Goal: Use online tool/utility: Utilize a website feature to perform a specific function

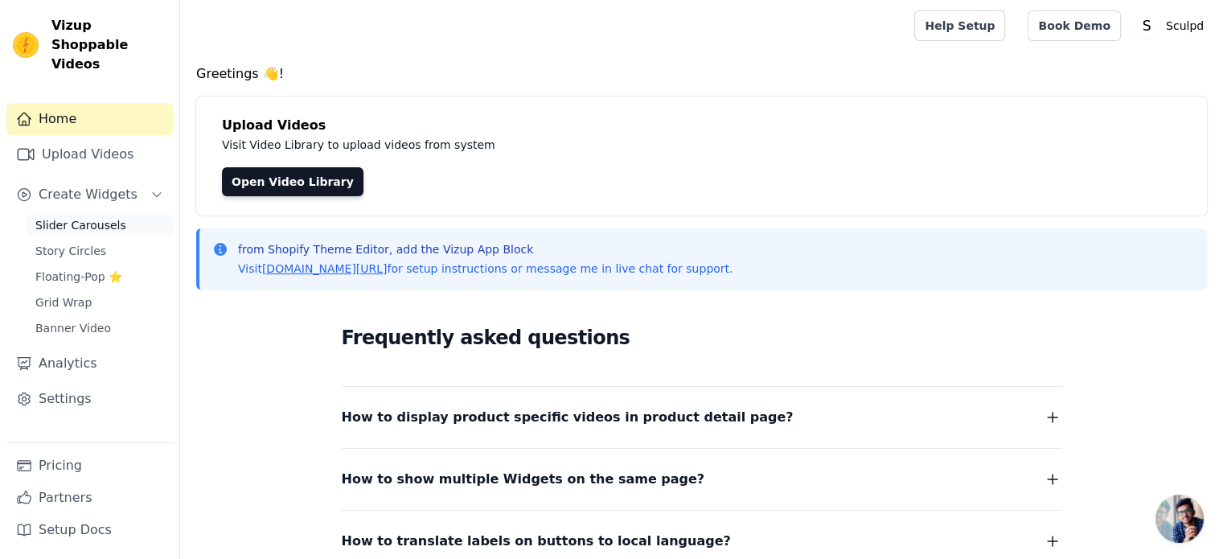
click at [101, 217] on span "Slider Carousels" at bounding box center [80, 225] width 91 height 16
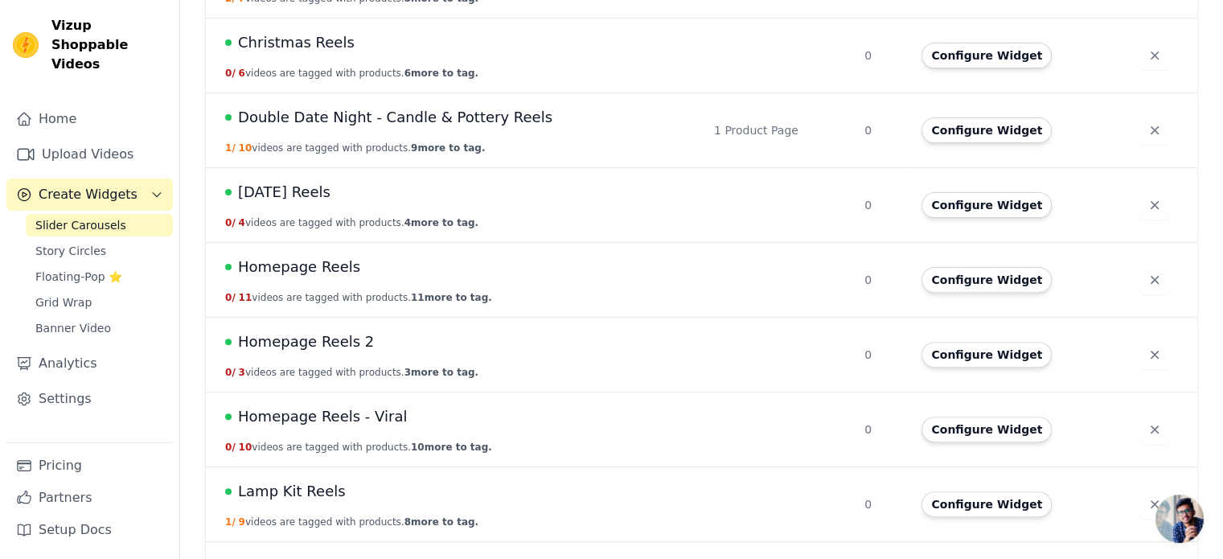
scroll to position [483, 0]
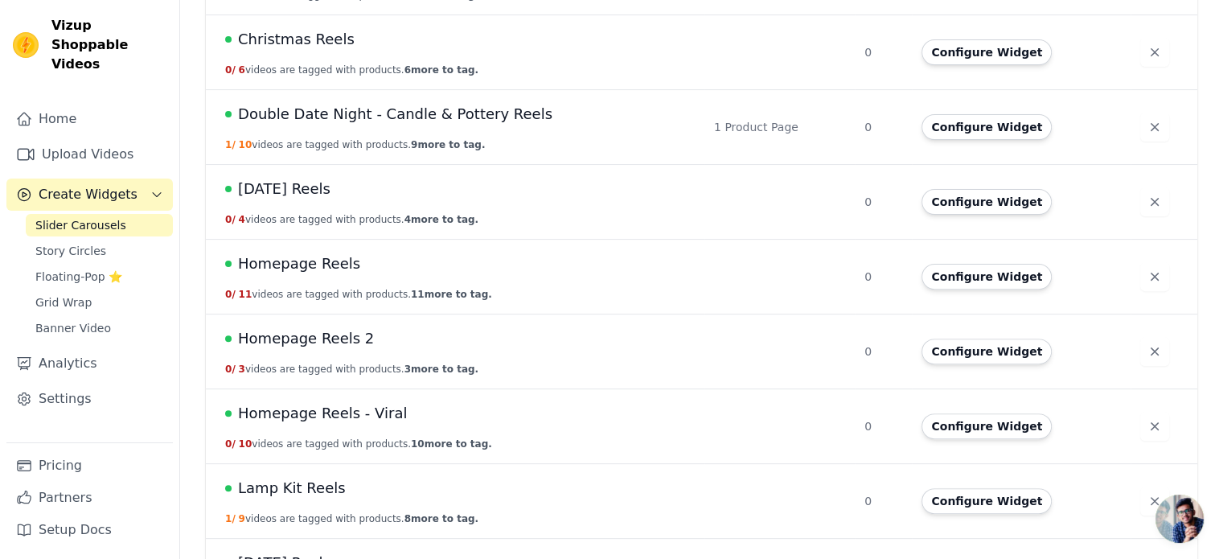
click at [359, 118] on span "Double Date Night - Candle & Pottery Reels" at bounding box center [395, 114] width 314 height 23
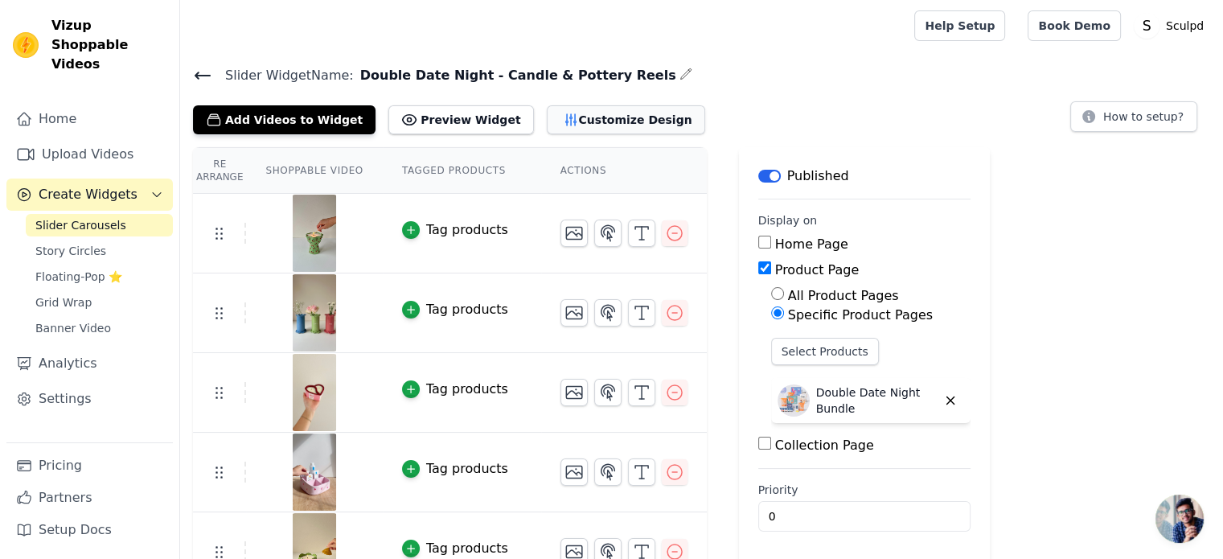
click at [569, 118] on button "Customize Design" at bounding box center [626, 119] width 158 height 29
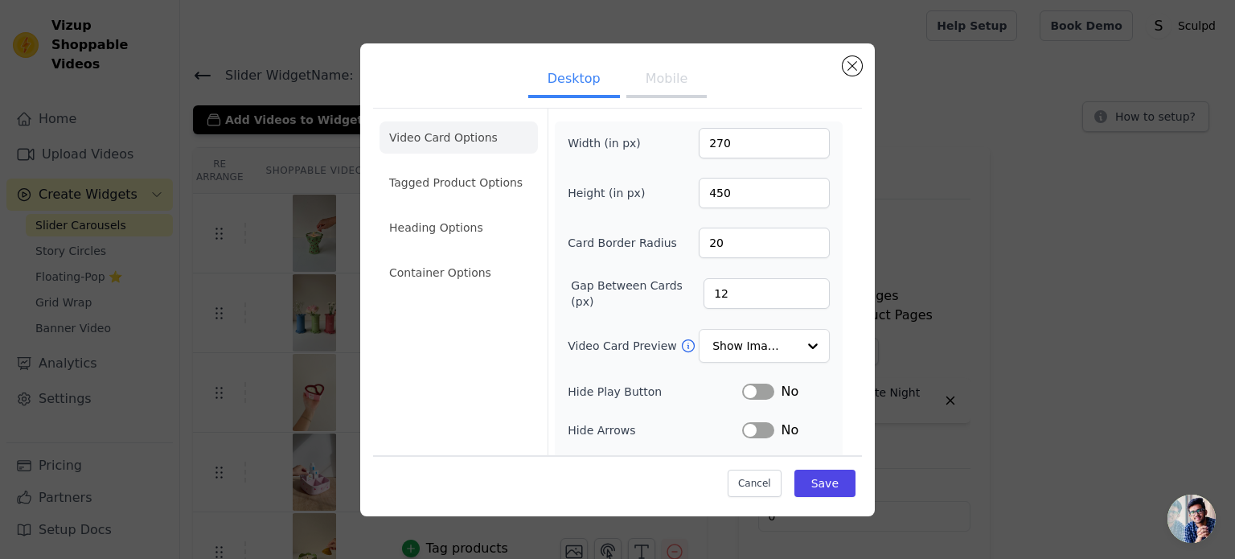
click at [656, 83] on button "Mobile" at bounding box center [667, 80] width 80 height 35
click at [447, 257] on li "Tagged Product Options" at bounding box center [459, 273] width 158 height 32
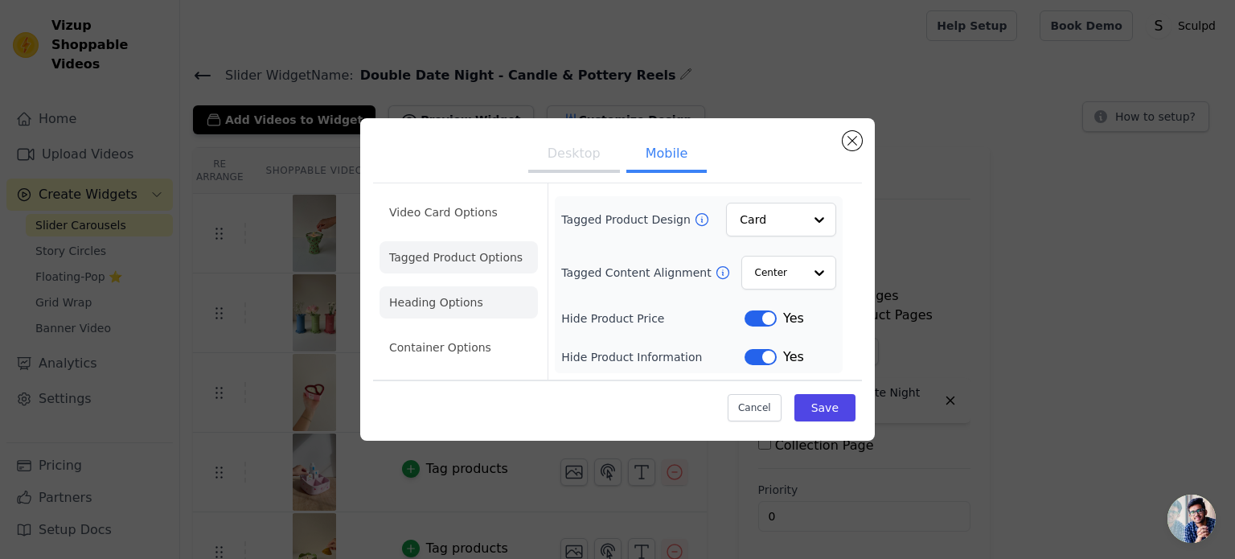
click at [430, 305] on li "Heading Options" at bounding box center [459, 302] width 158 height 32
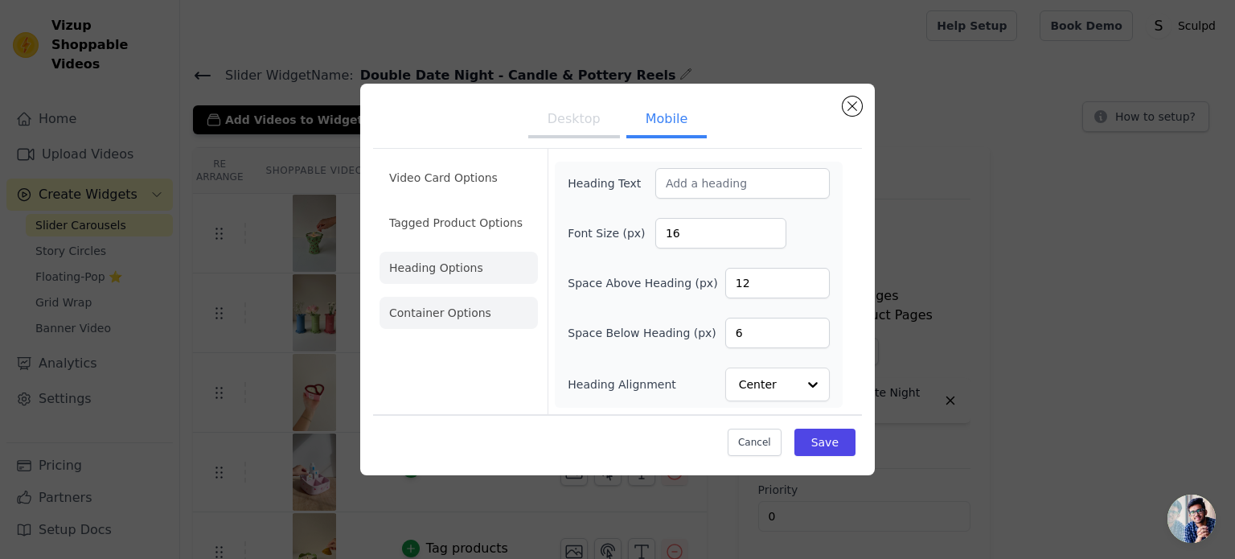
click at [466, 311] on li "Container Options" at bounding box center [459, 313] width 158 height 32
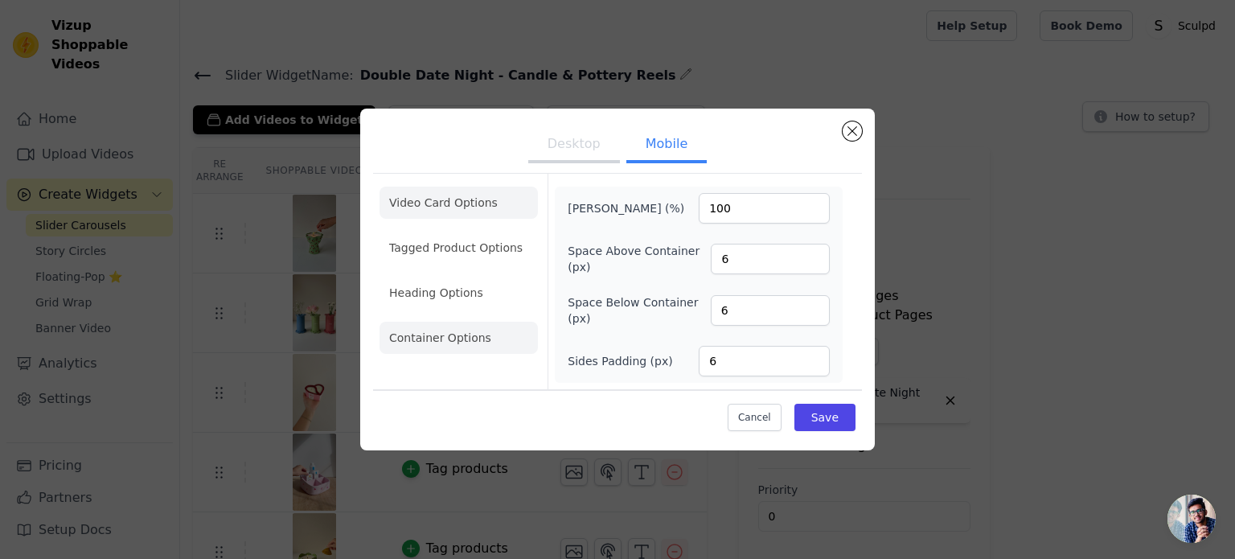
click at [438, 232] on li "Video Card Options" at bounding box center [459, 248] width 158 height 32
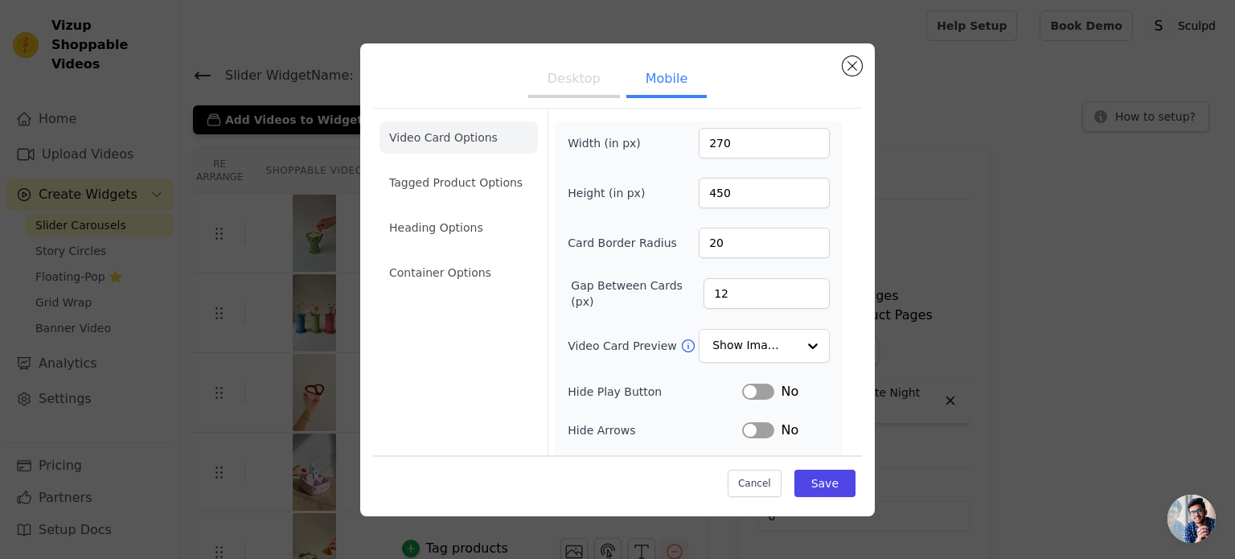
click at [550, 87] on button "Desktop" at bounding box center [574, 80] width 92 height 35
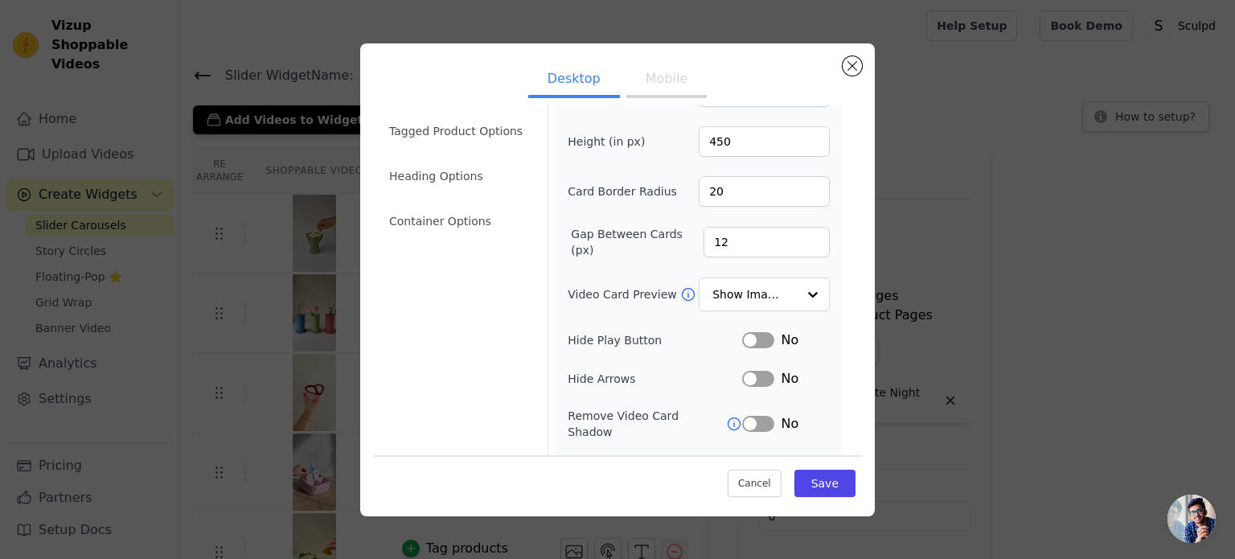
scroll to position [148, 0]
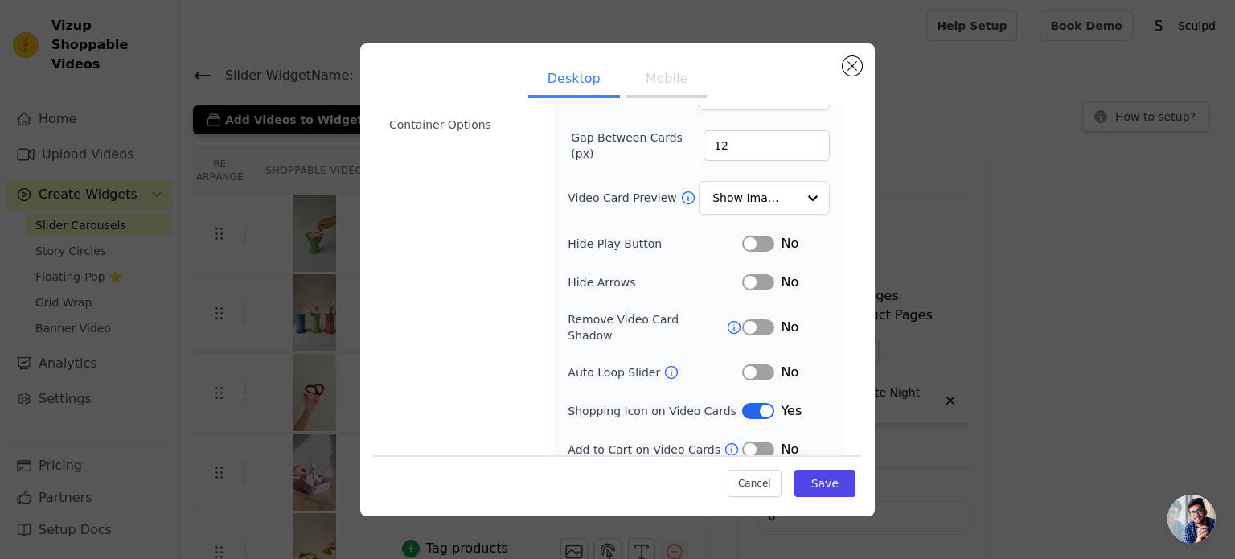
click at [655, 70] on button "Mobile" at bounding box center [667, 80] width 80 height 35
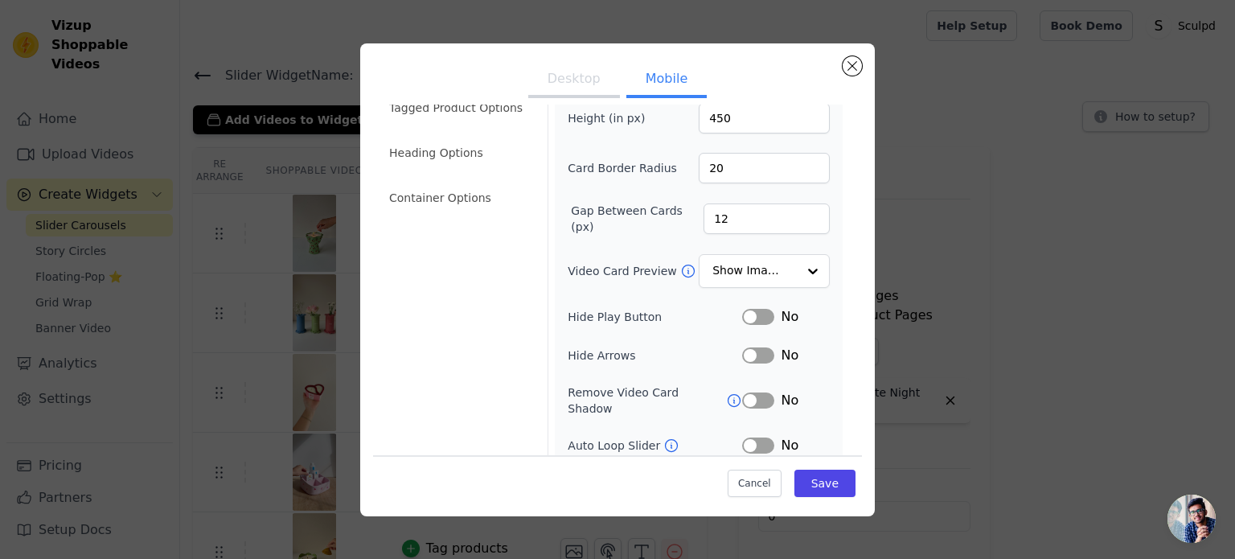
scroll to position [0, 0]
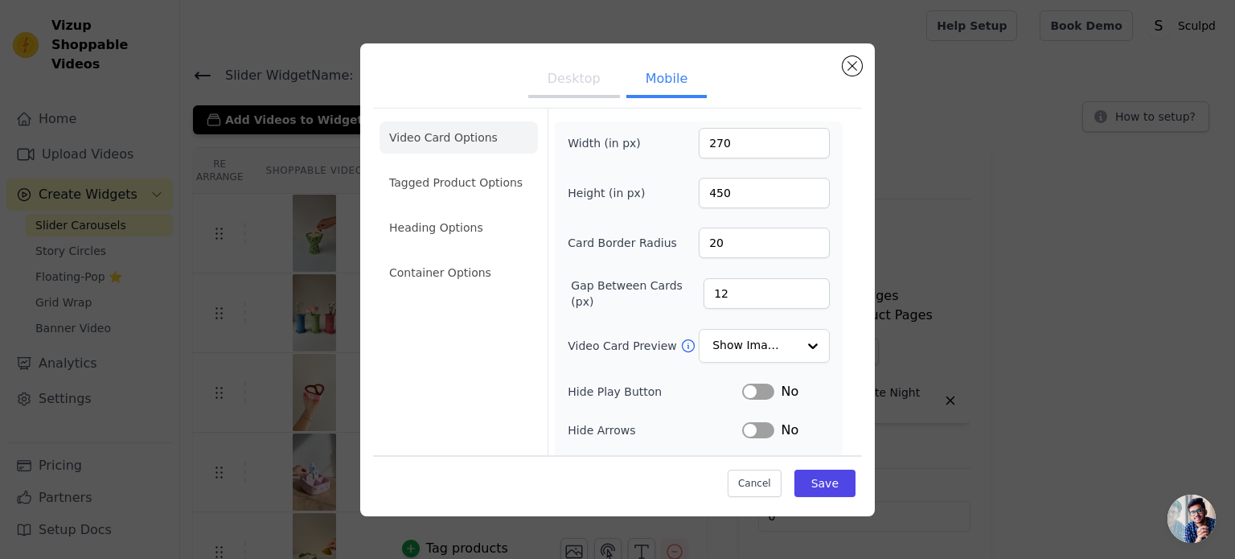
click at [544, 88] on button "Desktop" at bounding box center [574, 80] width 92 height 35
click at [413, 257] on li "Tagged Product Options" at bounding box center [459, 273] width 158 height 32
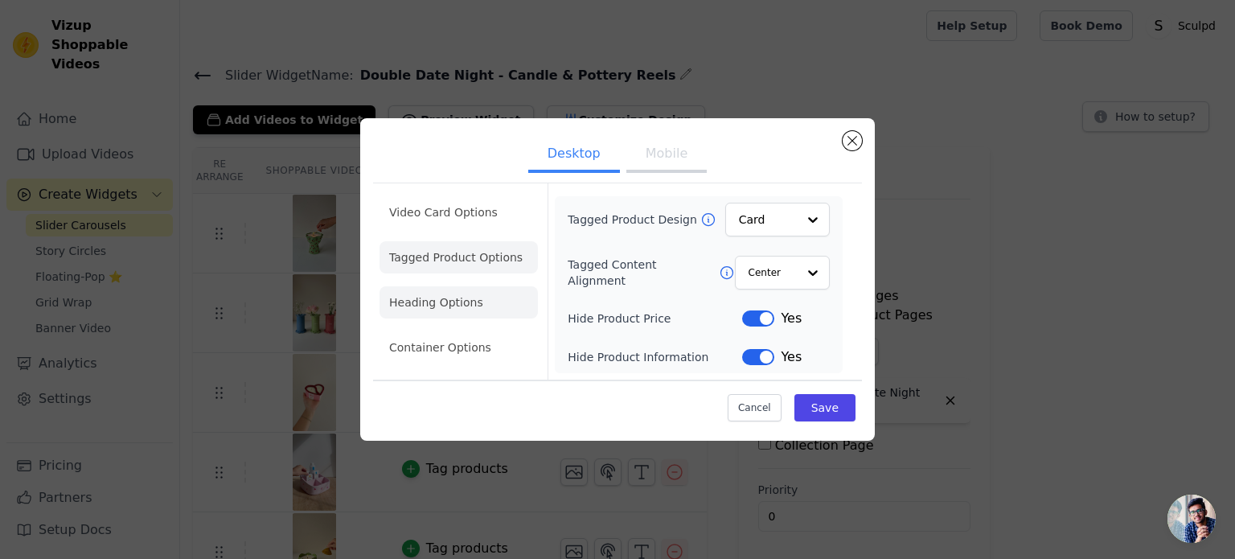
click at [456, 308] on li "Heading Options" at bounding box center [459, 302] width 158 height 32
